Goal: Information Seeking & Learning: Find specific fact

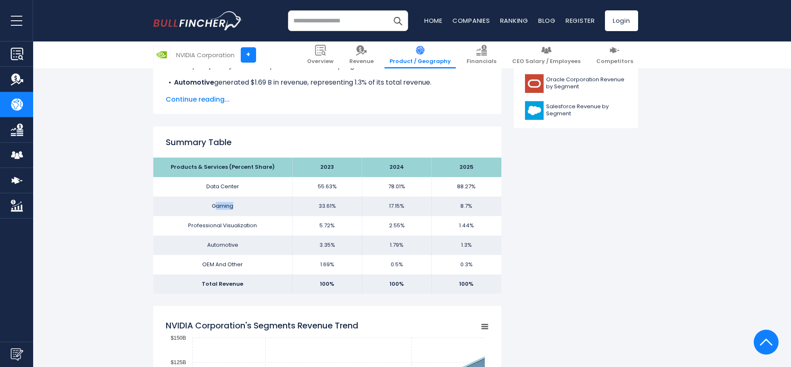
drag, startPoint x: 237, startPoint y: 204, endPoint x: 218, endPoint y: 204, distance: 19.5
click at [218, 204] on td "Gaming" at bounding box center [222, 205] width 139 height 19
drag, startPoint x: 206, startPoint y: 202, endPoint x: 238, endPoint y: 204, distance: 31.6
click at [238, 204] on td "Gaming" at bounding box center [222, 205] width 139 height 19
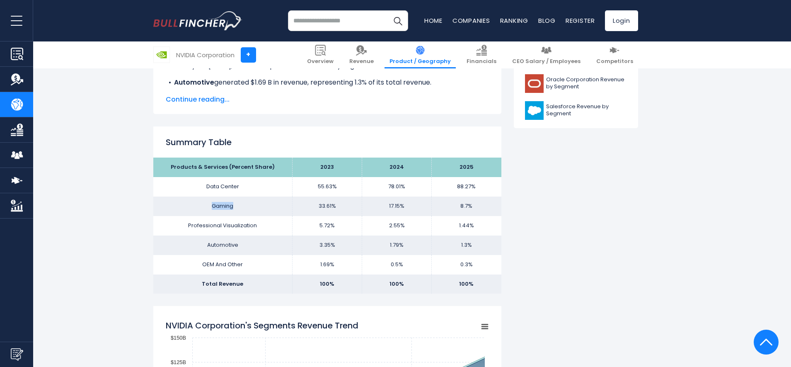
click at [238, 204] on td "Gaming" at bounding box center [222, 205] width 139 height 19
drag, startPoint x: 230, startPoint y: 191, endPoint x: 230, endPoint y: 201, distance: 10.8
click at [230, 201] on tbody "Products & Services (Percent Share) 2023 2024 2025 Data Center 55.63% 78.01% Ga…" at bounding box center [327, 225] width 348 height 136
click at [230, 201] on td "Gaming" at bounding box center [222, 205] width 139 height 19
drag, startPoint x: 225, startPoint y: 197, endPoint x: 230, endPoint y: 206, distance: 10.0
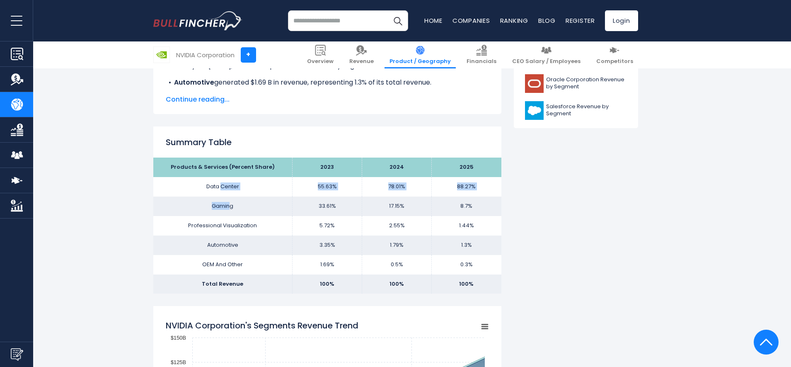
click at [230, 206] on tbody "Products & Services (Percent Share) 2023 2024 2025 Data Center 55.63% 78.01% Ga…" at bounding box center [327, 225] width 348 height 136
click at [230, 206] on td "Gaming" at bounding box center [222, 205] width 139 height 19
drag, startPoint x: 229, startPoint y: 194, endPoint x: 233, endPoint y: 211, distance: 17.0
click at [233, 211] on tbody "Products & Services (Percent Share) 2023 2024 2025 Data Center 55.63% 78.01% Ga…" at bounding box center [327, 225] width 348 height 136
click at [233, 211] on td "Gaming" at bounding box center [222, 205] width 139 height 19
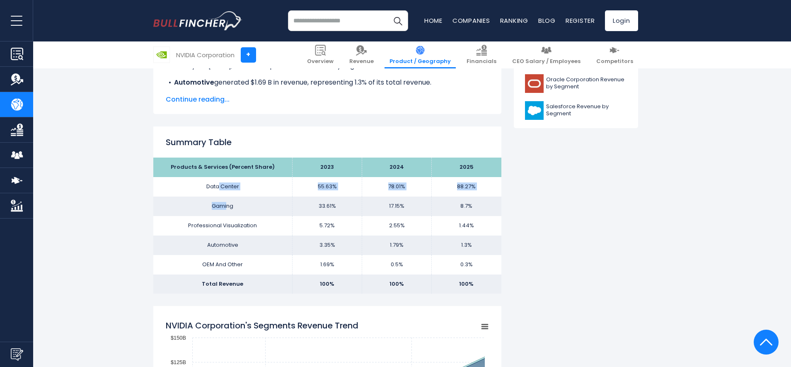
drag, startPoint x: 218, startPoint y: 184, endPoint x: 230, endPoint y: 204, distance: 24.2
click at [230, 204] on tbody "Products & Services (Percent Share) 2023 2024 2025 Data Center 55.63% 78.01% Ga…" at bounding box center [327, 225] width 348 height 136
click at [230, 204] on td "Gaming" at bounding box center [222, 205] width 139 height 19
drag, startPoint x: 241, startPoint y: 190, endPoint x: 253, endPoint y: 214, distance: 27.1
click at [253, 214] on tbody "Products & Services (Percent Share) 2023 2024 2025 Data Center 55.63% 78.01% Ga…" at bounding box center [327, 225] width 348 height 136
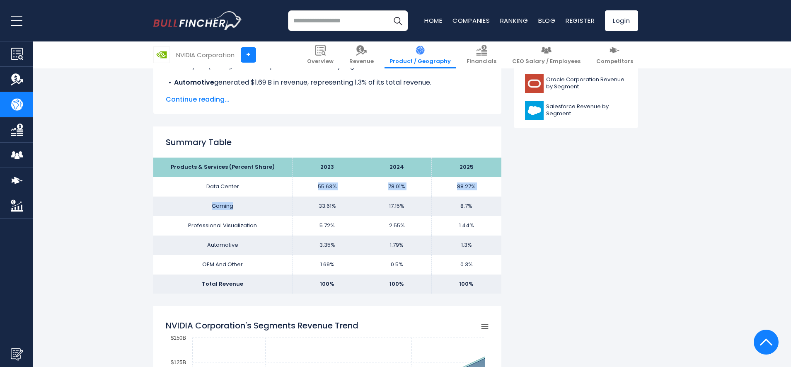
click at [253, 214] on td "Gaming" at bounding box center [222, 205] width 139 height 19
drag, startPoint x: 262, startPoint y: 216, endPoint x: 348, endPoint y: 214, distance: 85.8
click at [348, 214] on tbody "Products & Services (Percent Share) 2023 2024 2025 Data Center 55.63% 78.01% Ga…" at bounding box center [327, 225] width 348 height 136
click at [348, 213] on td "33.61%" at bounding box center [328, 205] width 70 height 19
drag, startPoint x: 345, startPoint y: 209, endPoint x: 310, endPoint y: 208, distance: 35.2
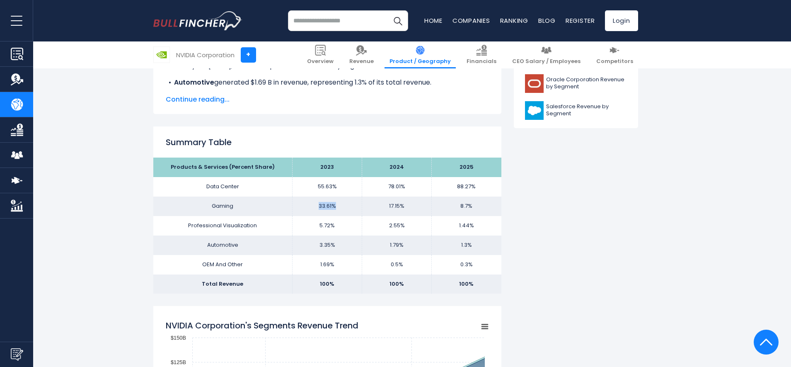
click at [310, 208] on td "33.61%" at bounding box center [328, 205] width 70 height 19
drag, startPoint x: 383, startPoint y: 209, endPoint x: 414, endPoint y: 207, distance: 31.1
click at [414, 207] on td "17.15%" at bounding box center [397, 205] width 70 height 19
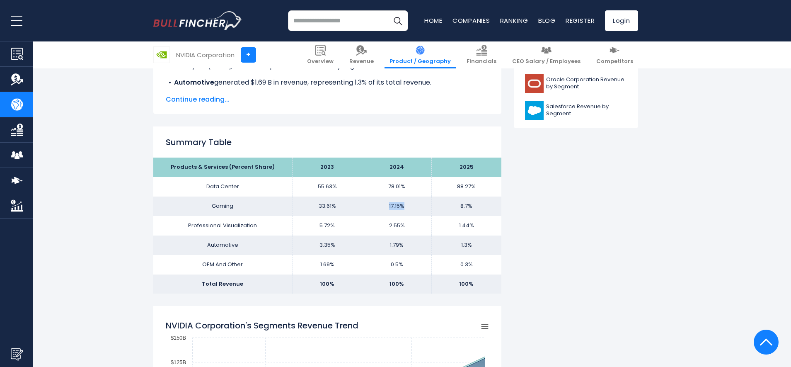
drag, startPoint x: 414, startPoint y: 207, endPoint x: 383, endPoint y: 208, distance: 31.9
click at [383, 208] on td "17.15%" at bounding box center [397, 205] width 70 height 19
drag, startPoint x: 380, startPoint y: 206, endPoint x: 402, endPoint y: 208, distance: 21.6
click at [402, 208] on td "17.15%" at bounding box center [397, 205] width 70 height 19
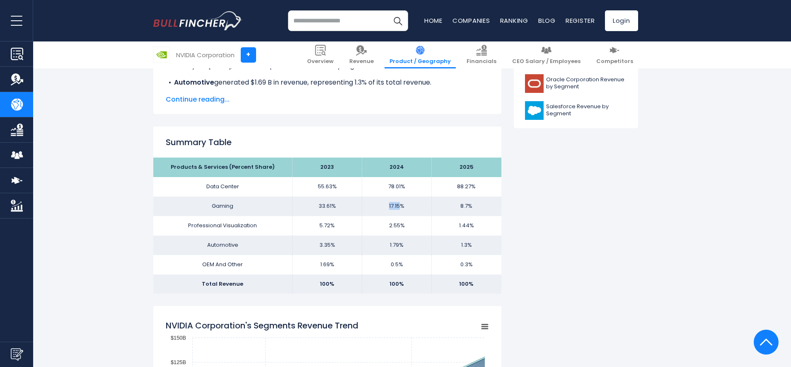
click at [402, 208] on td "17.15%" at bounding box center [397, 205] width 70 height 19
drag, startPoint x: 407, startPoint y: 208, endPoint x: 369, endPoint y: 208, distance: 38.5
click at [369, 208] on td "17.15%" at bounding box center [397, 205] width 70 height 19
drag, startPoint x: 401, startPoint y: 210, endPoint x: 468, endPoint y: 212, distance: 66.3
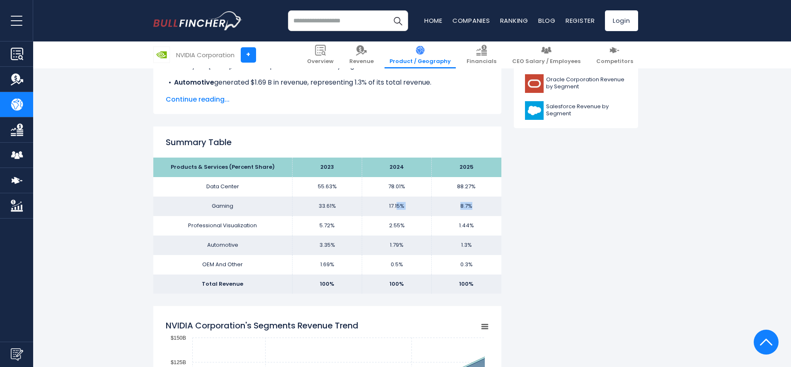
click at [468, 212] on tr "Gaming 33.61% 17.15% 8.7%" at bounding box center [327, 205] width 348 height 19
click at [468, 212] on td "8.7%" at bounding box center [467, 205] width 70 height 19
drag, startPoint x: 471, startPoint y: 209, endPoint x: 429, endPoint y: 208, distance: 42.3
click at [429, 208] on tr "Gaming 33.61% 17.15% 8.7%" at bounding box center [327, 205] width 348 height 19
click at [429, 208] on td "17.15%" at bounding box center [397, 205] width 70 height 19
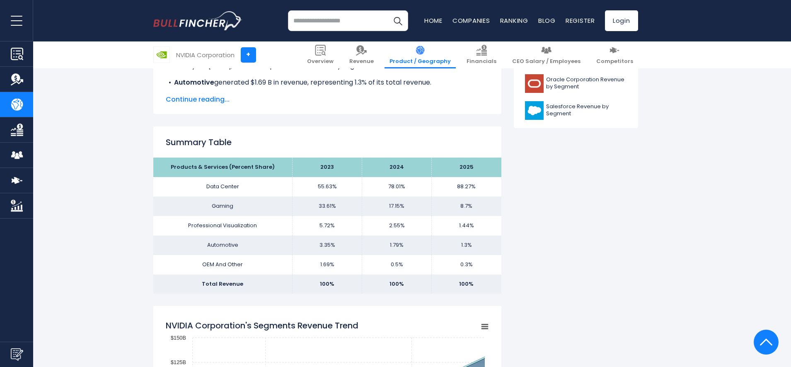
drag, startPoint x: 429, startPoint y: 208, endPoint x: 489, endPoint y: 211, distance: 60.2
click at [489, 211] on tr "Gaming 33.61% 17.15% 8.7%" at bounding box center [327, 205] width 348 height 19
click at [489, 211] on td "8.7%" at bounding box center [467, 205] width 70 height 19
drag, startPoint x: 482, startPoint y: 210, endPoint x: 432, endPoint y: 208, distance: 49.8
click at [432, 208] on td "8.7%" at bounding box center [467, 205] width 70 height 19
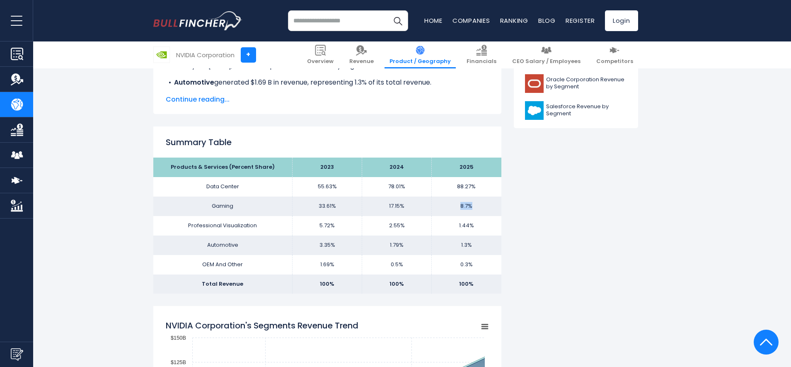
click at [432, 208] on td "8.7%" at bounding box center [467, 205] width 70 height 19
drag, startPoint x: 338, startPoint y: 209, endPoint x: 311, endPoint y: 210, distance: 27.0
click at [311, 210] on td "33.61%" at bounding box center [328, 205] width 70 height 19
drag, startPoint x: 330, startPoint y: 208, endPoint x: 355, endPoint y: 211, distance: 25.0
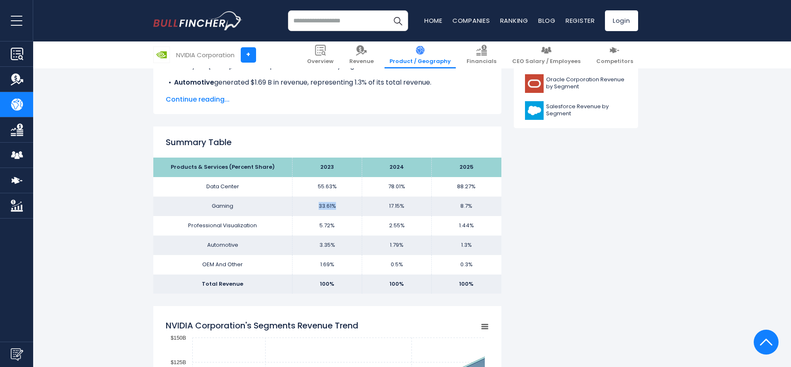
click at [355, 211] on td "33.61%" at bounding box center [328, 205] width 70 height 19
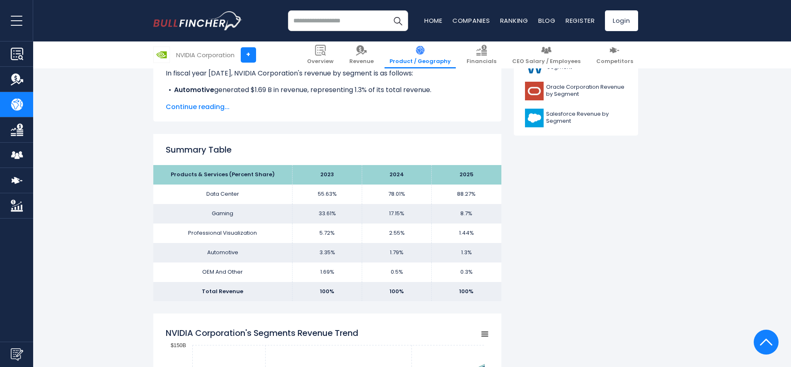
scroll to position [419, 0]
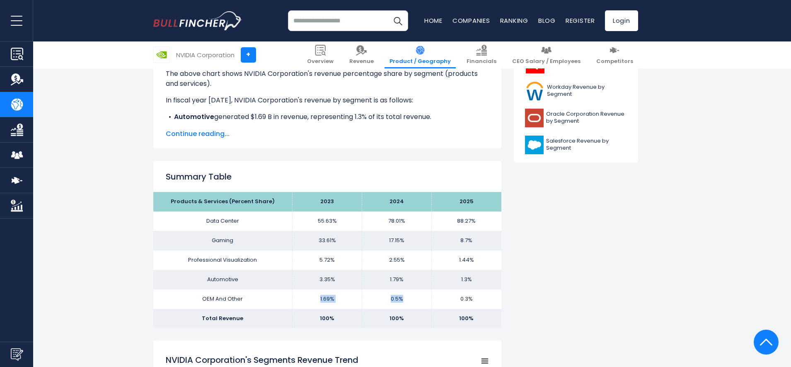
drag, startPoint x: 296, startPoint y: 301, endPoint x: 365, endPoint y: 305, distance: 69.0
click at [365, 305] on tr "OEM And Other 1.69% 0.5% 0.3%" at bounding box center [327, 298] width 348 height 19
click at [365, 305] on td "0.5%" at bounding box center [397, 298] width 70 height 19
drag, startPoint x: 363, startPoint y: 279, endPoint x: 431, endPoint y: 293, distance: 69.1
click at [431, 293] on tbody "Products & Services (Percent Share) 2023 2024 2025 Data Center 55.63% 78.01% Ga…" at bounding box center [327, 260] width 348 height 136
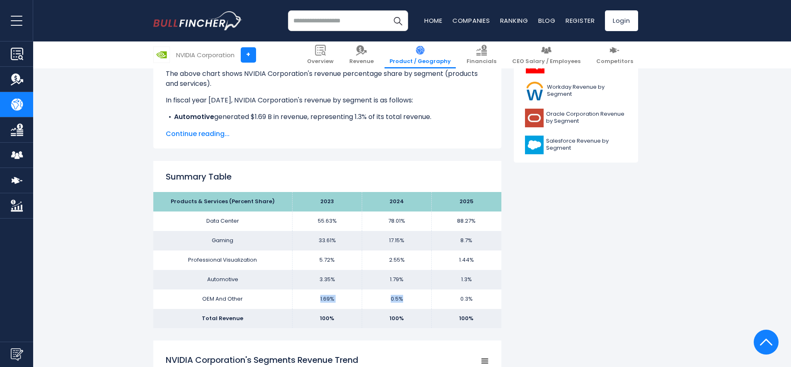
click at [431, 293] on td "0.5%" at bounding box center [397, 298] width 70 height 19
drag, startPoint x: 407, startPoint y: 285, endPoint x: 395, endPoint y: 303, distance: 21.8
click at [395, 303] on tbody "Products & Services (Percent Share) 2023 2024 2025 Data Center 55.63% 78.01% Ga…" at bounding box center [327, 260] width 348 height 136
click at [395, 303] on td "0.5%" at bounding box center [397, 298] width 70 height 19
drag, startPoint x: 390, startPoint y: 267, endPoint x: 401, endPoint y: 287, distance: 23.4
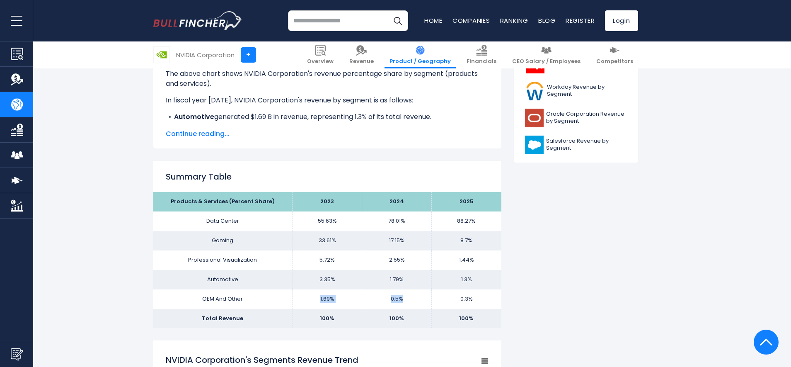
click at [401, 287] on tbody "Products & Services (Percent Share) 2023 2024 2025 Data Center 55.63% 78.01% Ga…" at bounding box center [327, 260] width 348 height 136
click at [401, 287] on td "1.79%" at bounding box center [397, 279] width 70 height 19
drag, startPoint x: 385, startPoint y: 253, endPoint x: 396, endPoint y: 280, distance: 28.6
click at [396, 280] on tbody "Products & Services (Percent Share) 2023 2024 2025 Data Center 55.63% 78.01% Ga…" at bounding box center [327, 260] width 348 height 136
click at [396, 280] on td "1.79%" at bounding box center [397, 279] width 70 height 19
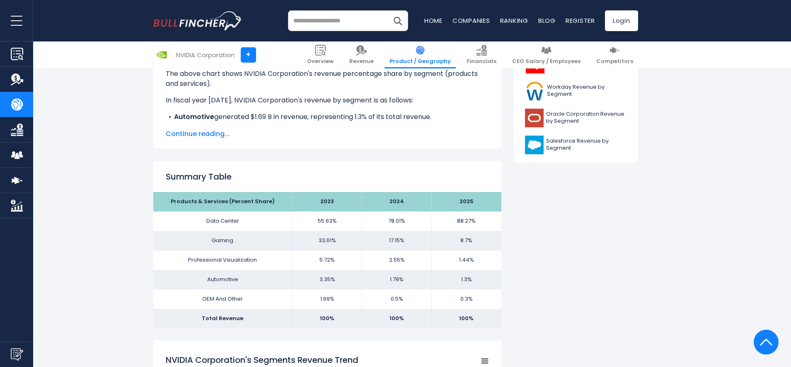
drag, startPoint x: 391, startPoint y: 261, endPoint x: 441, endPoint y: 279, distance: 53.2
click at [441, 279] on tbody "Products & Services (Percent Share) 2023 2024 2025 Data Center 55.63% 78.01% Ga…" at bounding box center [327, 260] width 348 height 136
click at [441, 278] on td "1.3%" at bounding box center [467, 279] width 70 height 19
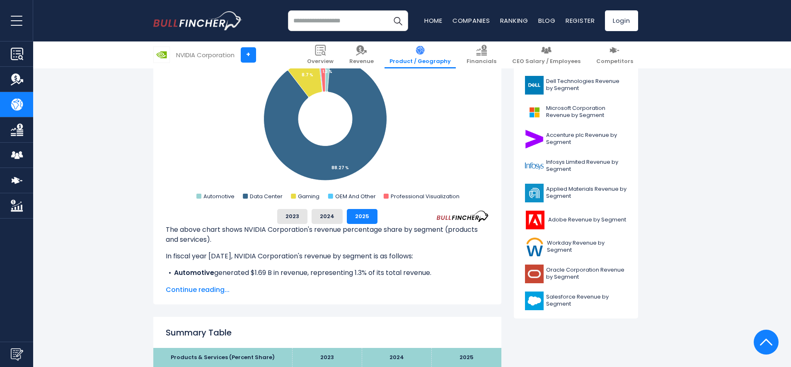
click at [215, 289] on span "Continue reading..." at bounding box center [327, 290] width 323 height 10
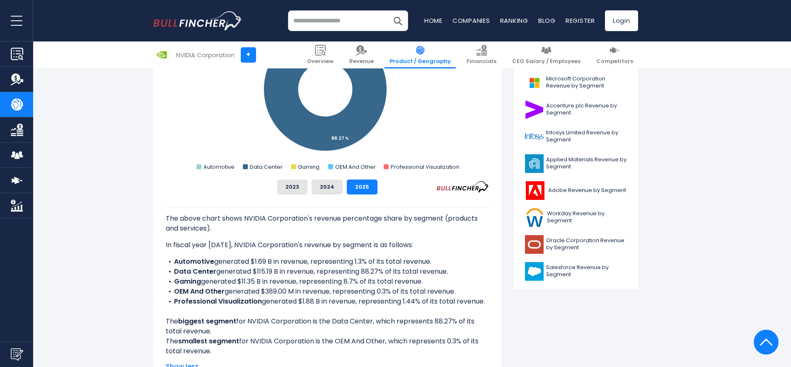
scroll to position [293, 0]
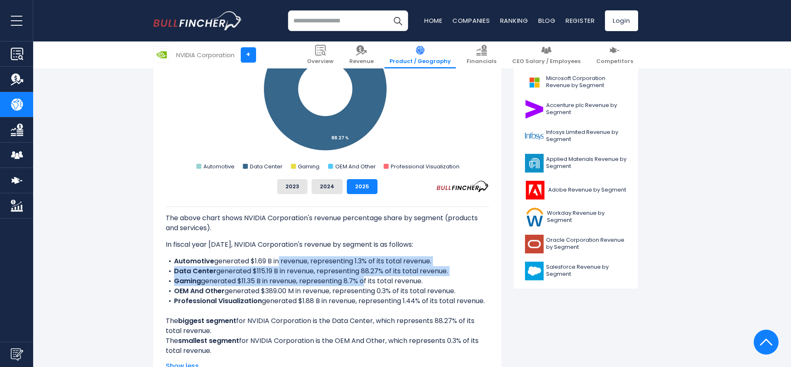
drag, startPoint x: 278, startPoint y: 262, endPoint x: 376, endPoint y: 284, distance: 100.3
click at [363, 283] on ul "Automotive generated $1.69 B in revenue, representing 1.3% of its total revenue…" at bounding box center [327, 281] width 323 height 50
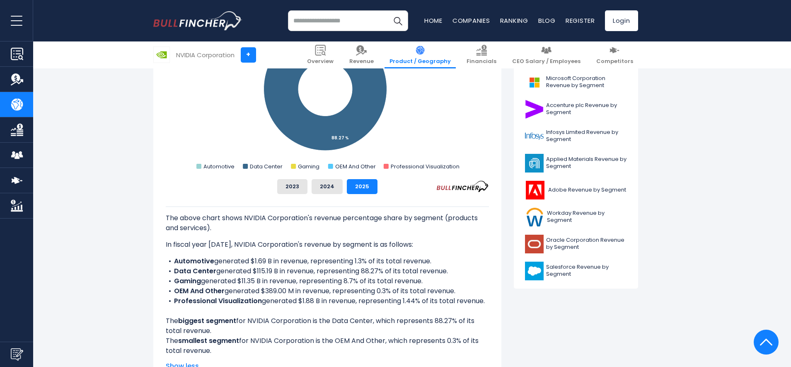
click at [376, 284] on li "Gaming generated $11.35 B in revenue, representing 8.7% of its total revenue." at bounding box center [327, 281] width 323 height 10
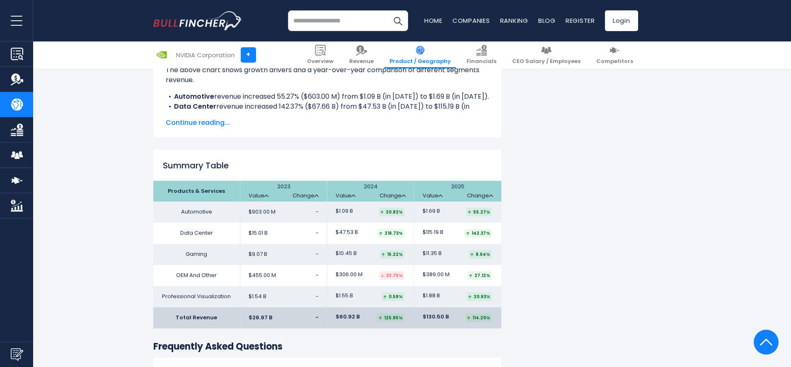
scroll to position [1386, 0]
